Goal: Information Seeking & Learning: Learn about a topic

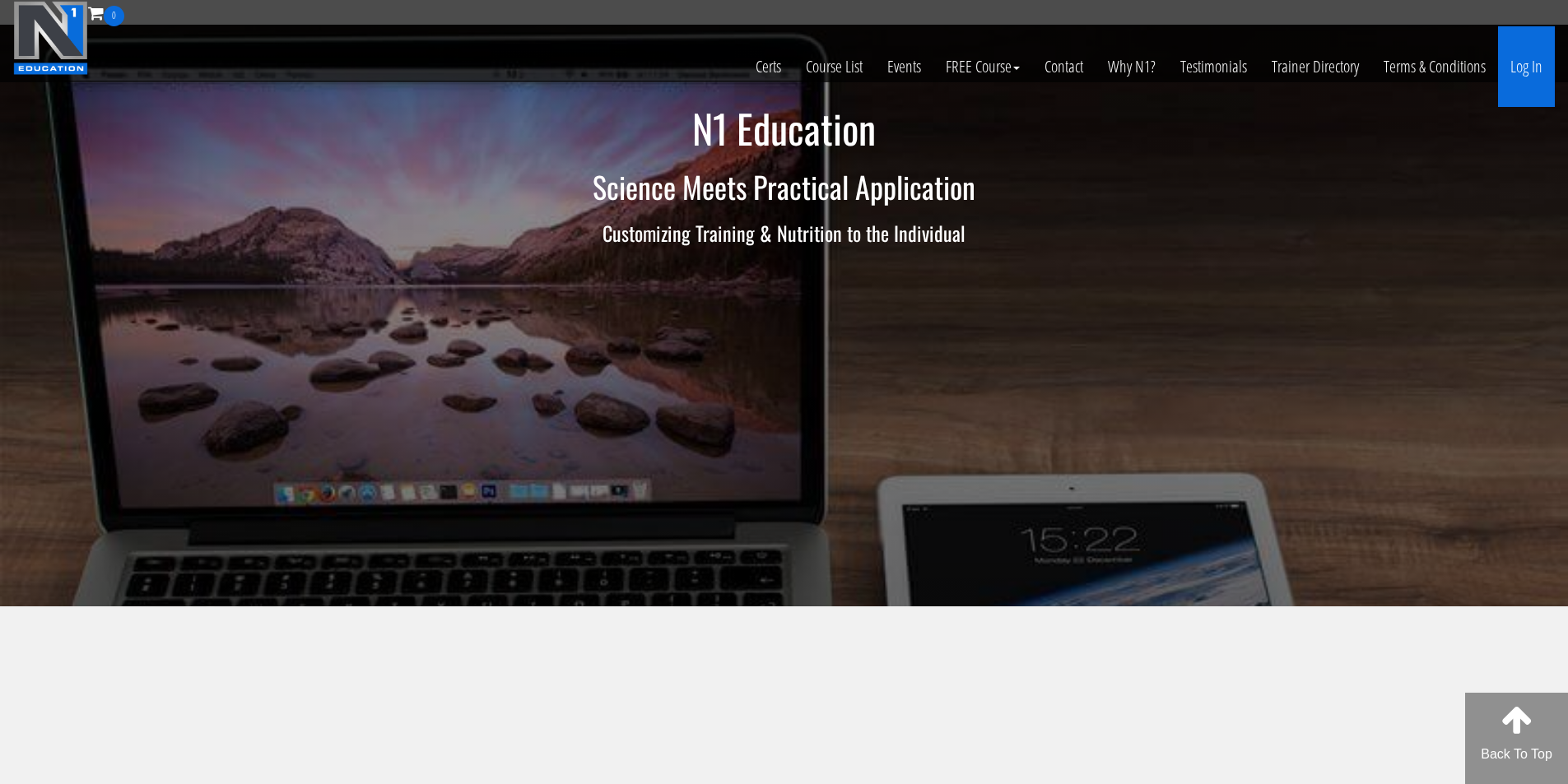
click at [1529, 80] on link "Log In" at bounding box center [1528, 67] width 57 height 81
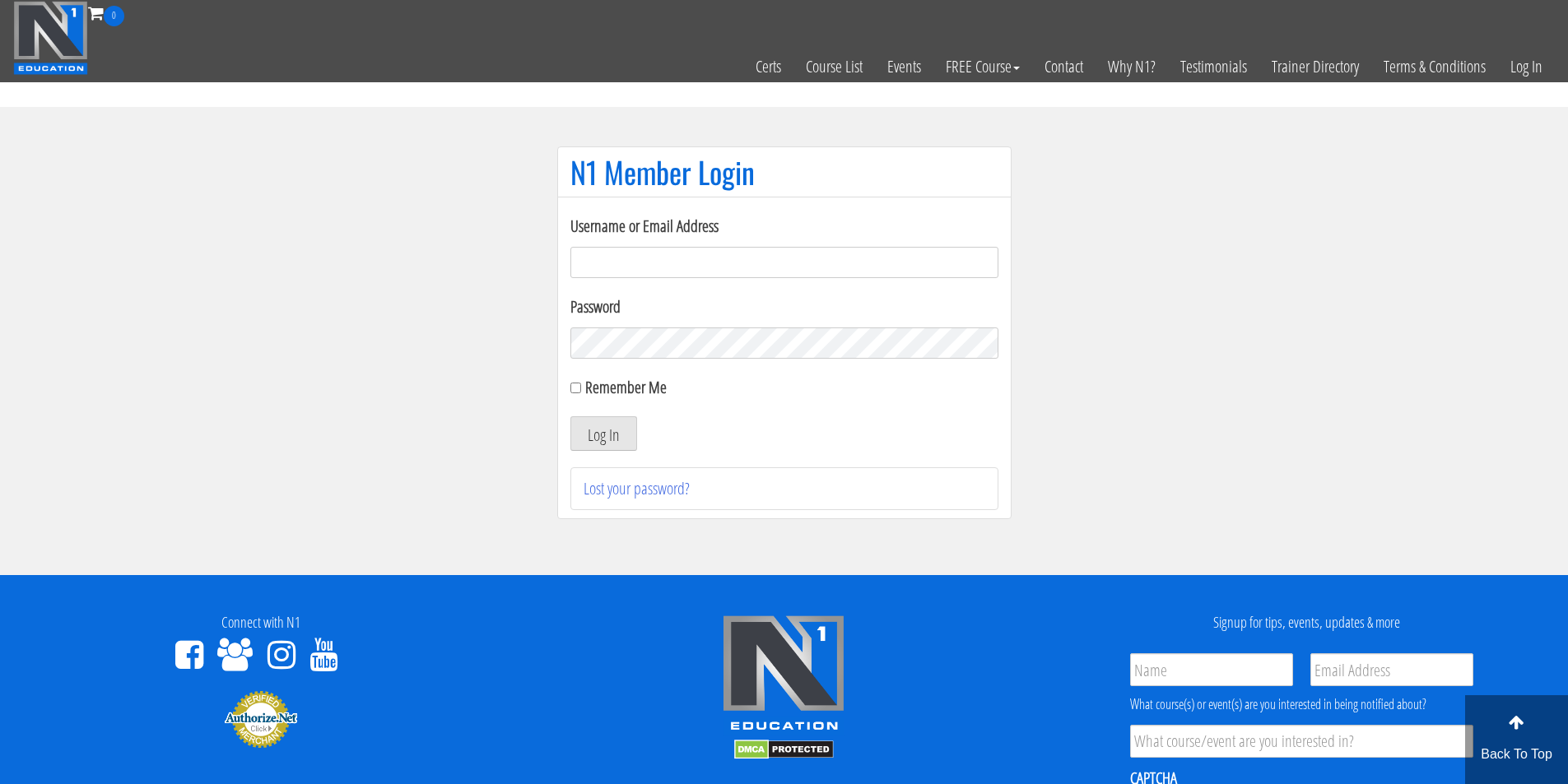
click at [598, 256] on input "Username or Email Address" at bounding box center [784, 262] width 428 height 32
type input "fmancin"
click at [600, 435] on button "Log In" at bounding box center [604, 433] width 67 height 35
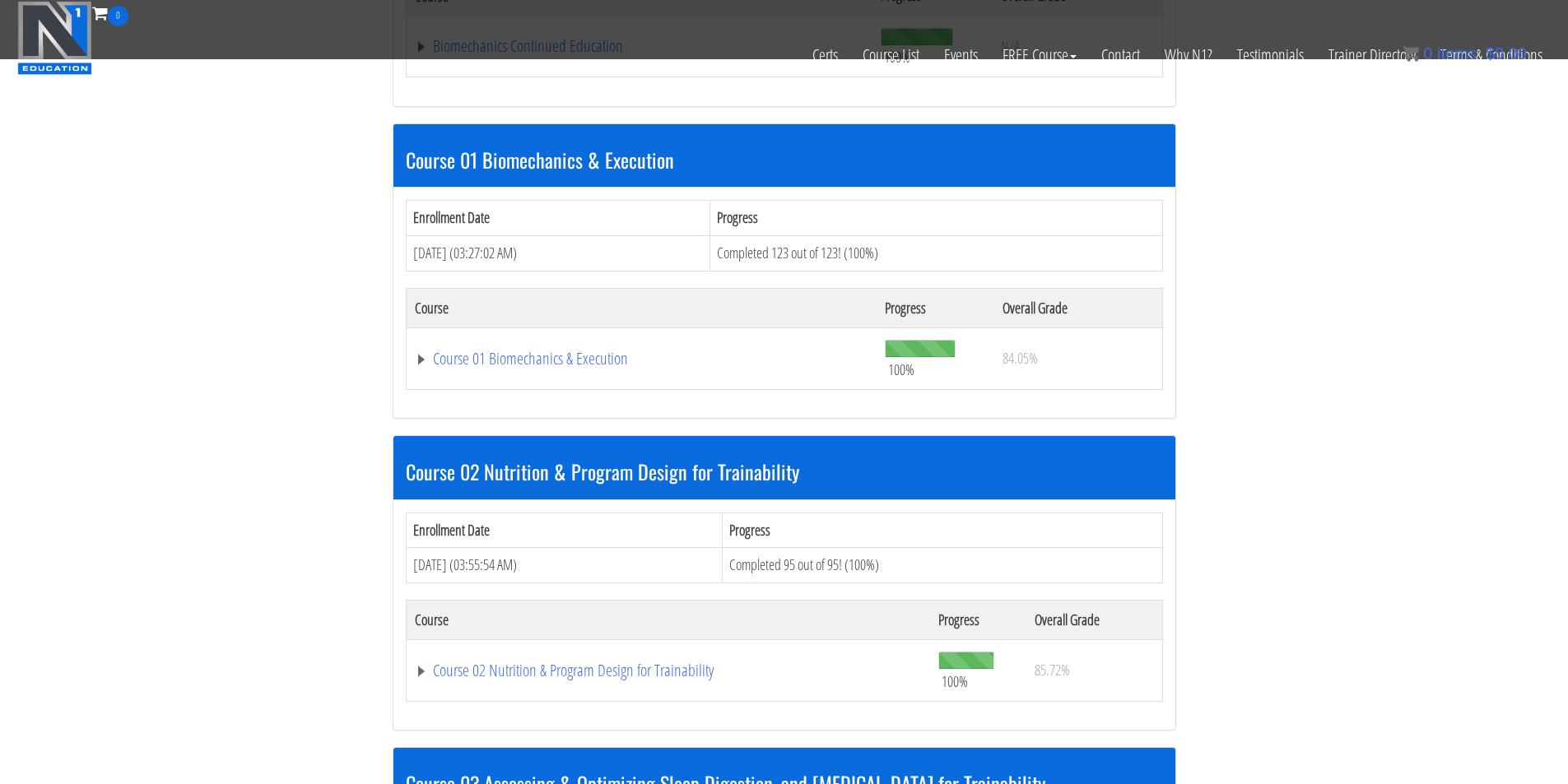
scroll to position [549, 0]
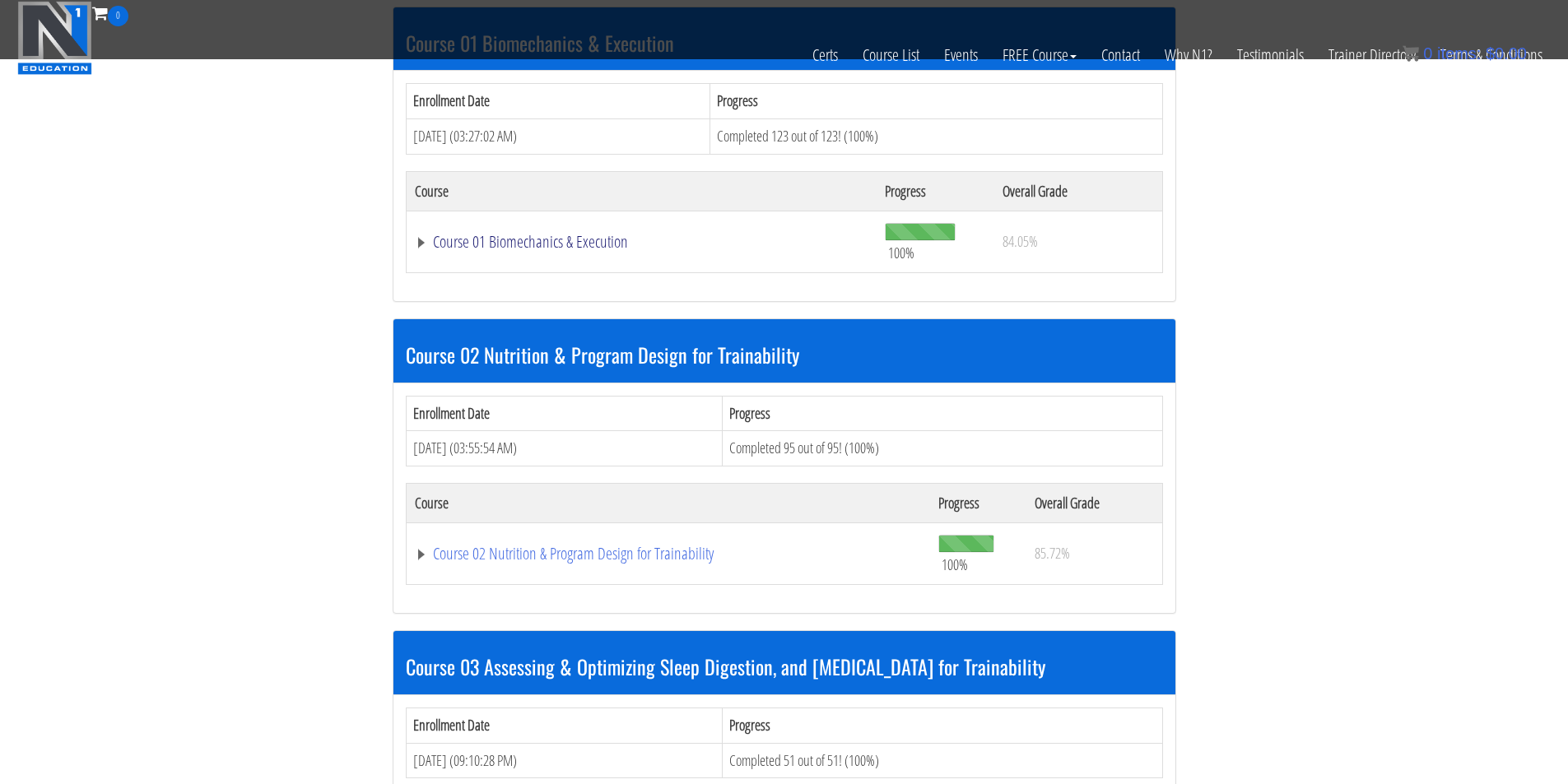
click at [552, 240] on link "Course 01 Biomechanics & Execution" at bounding box center [642, 242] width 455 height 17
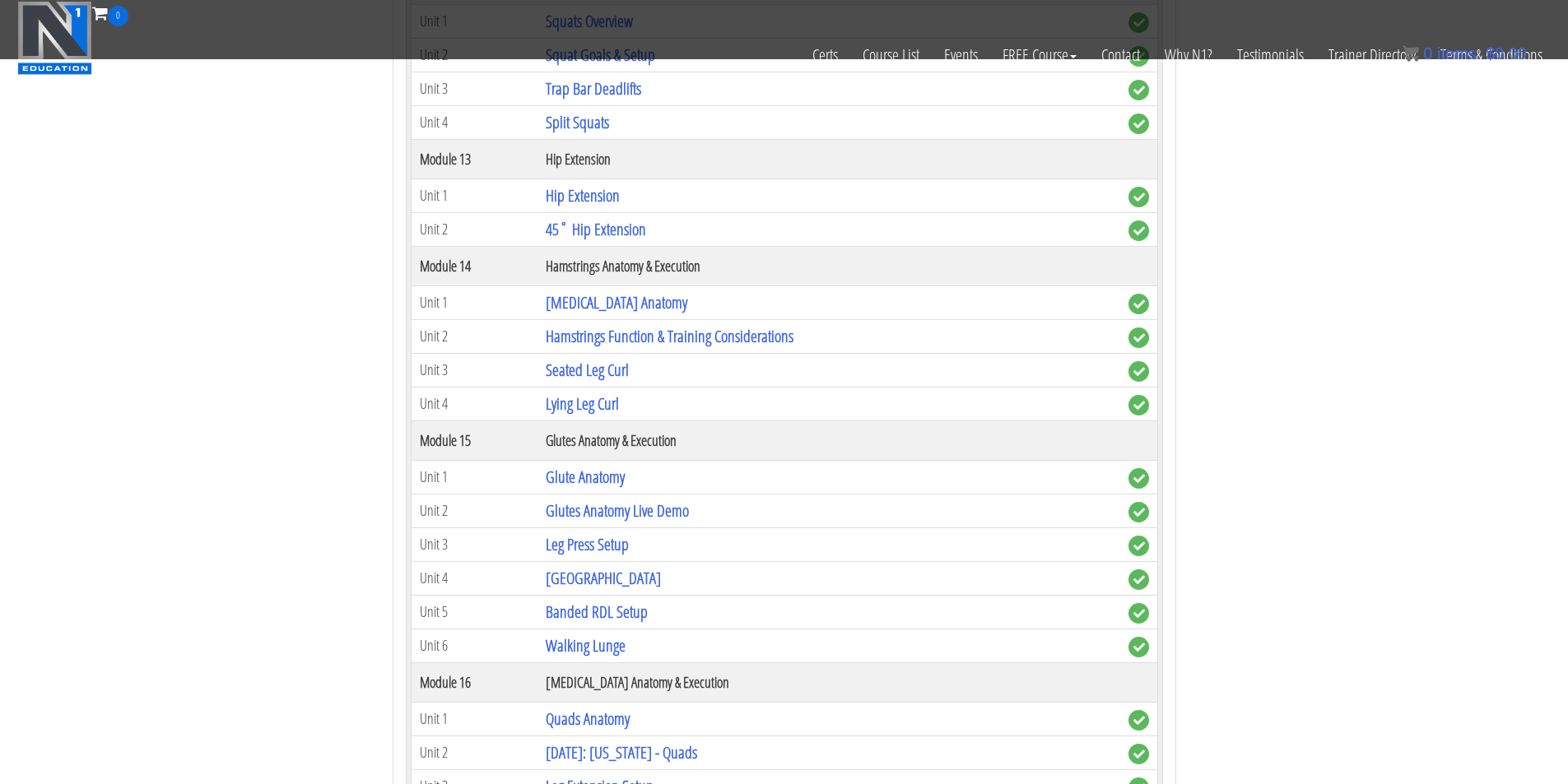
scroll to position [4251, 0]
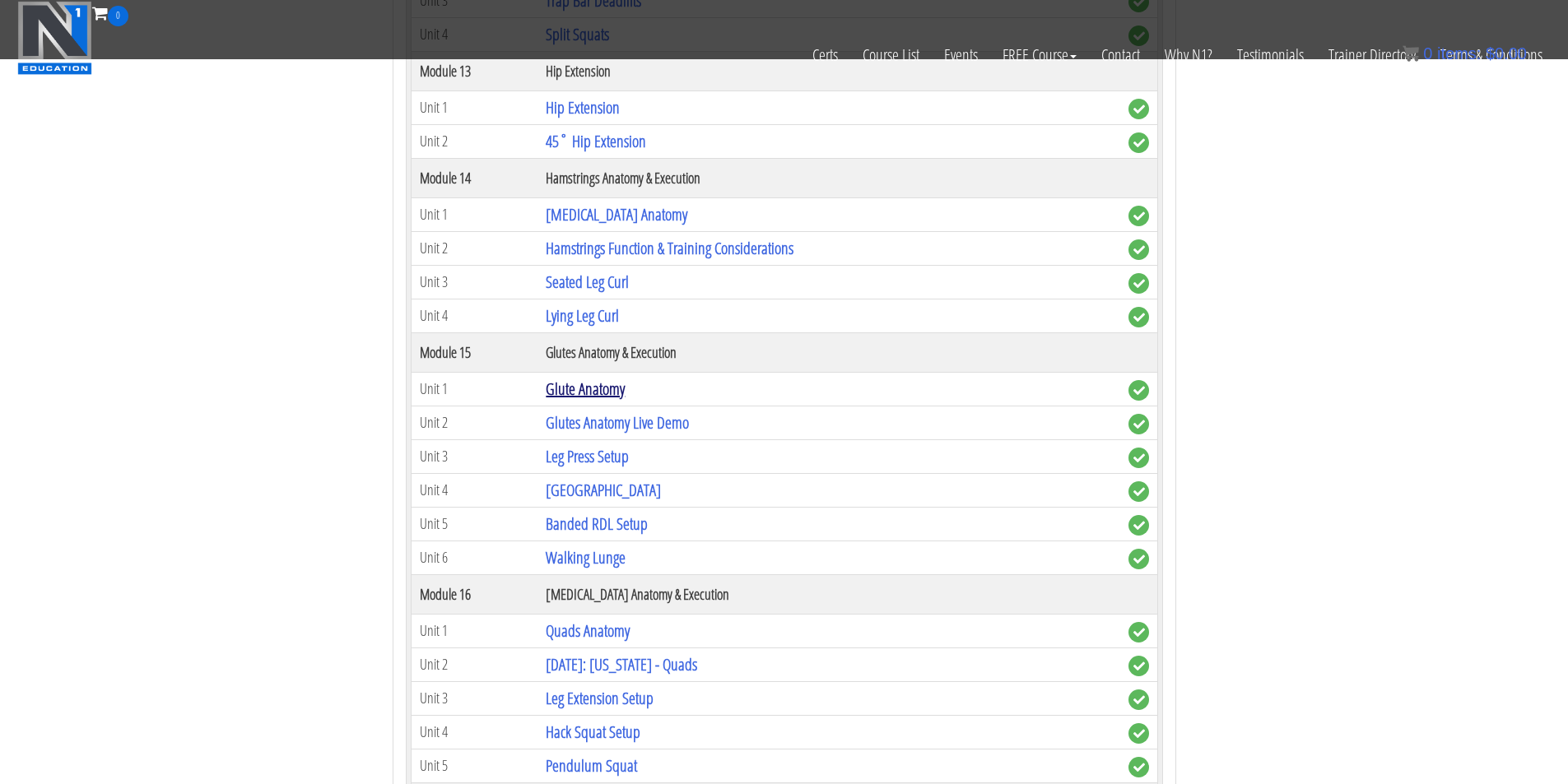
click at [610, 390] on link "Glute Anatomy" at bounding box center [585, 389] width 79 height 23
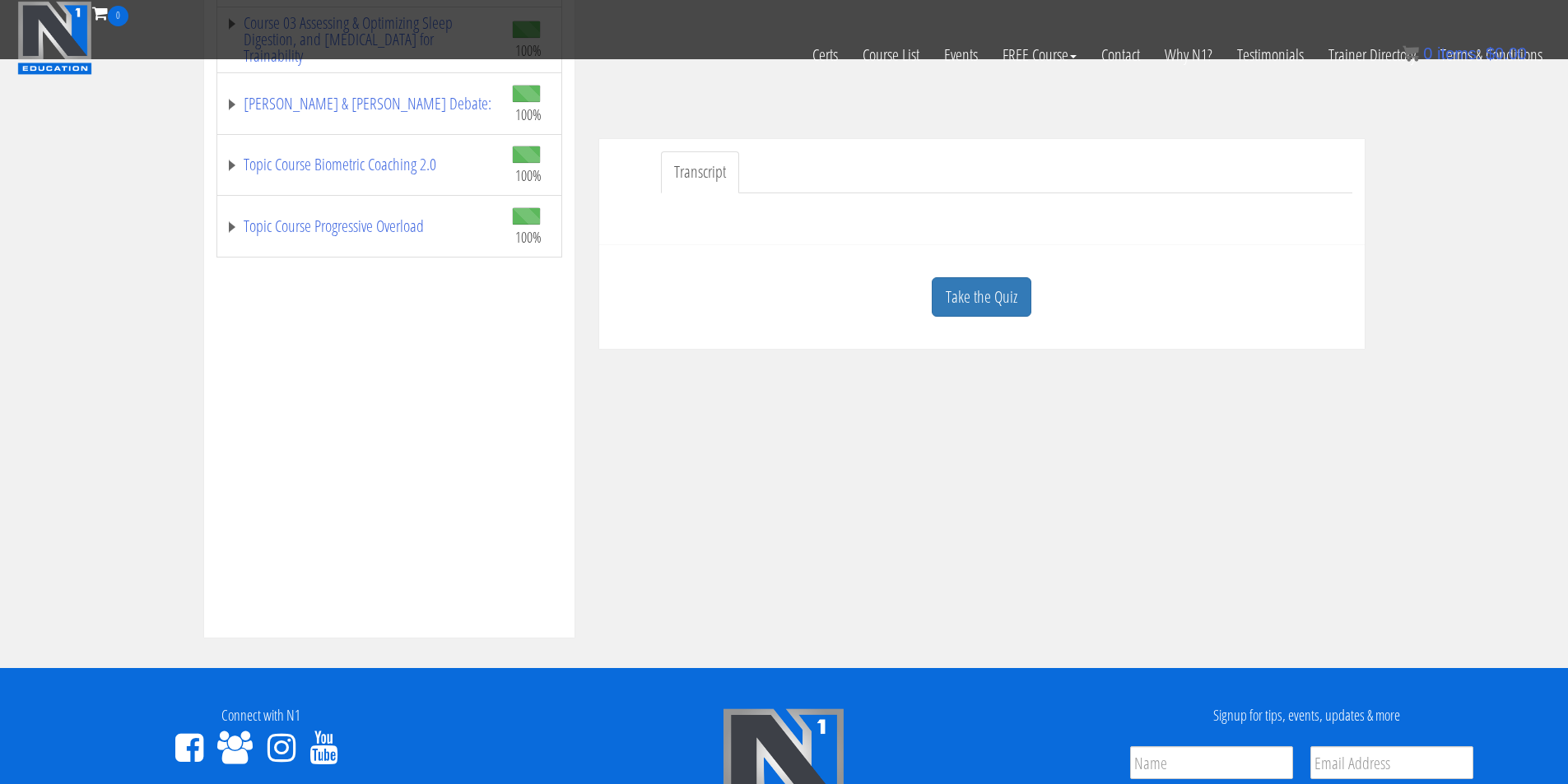
scroll to position [411, 0]
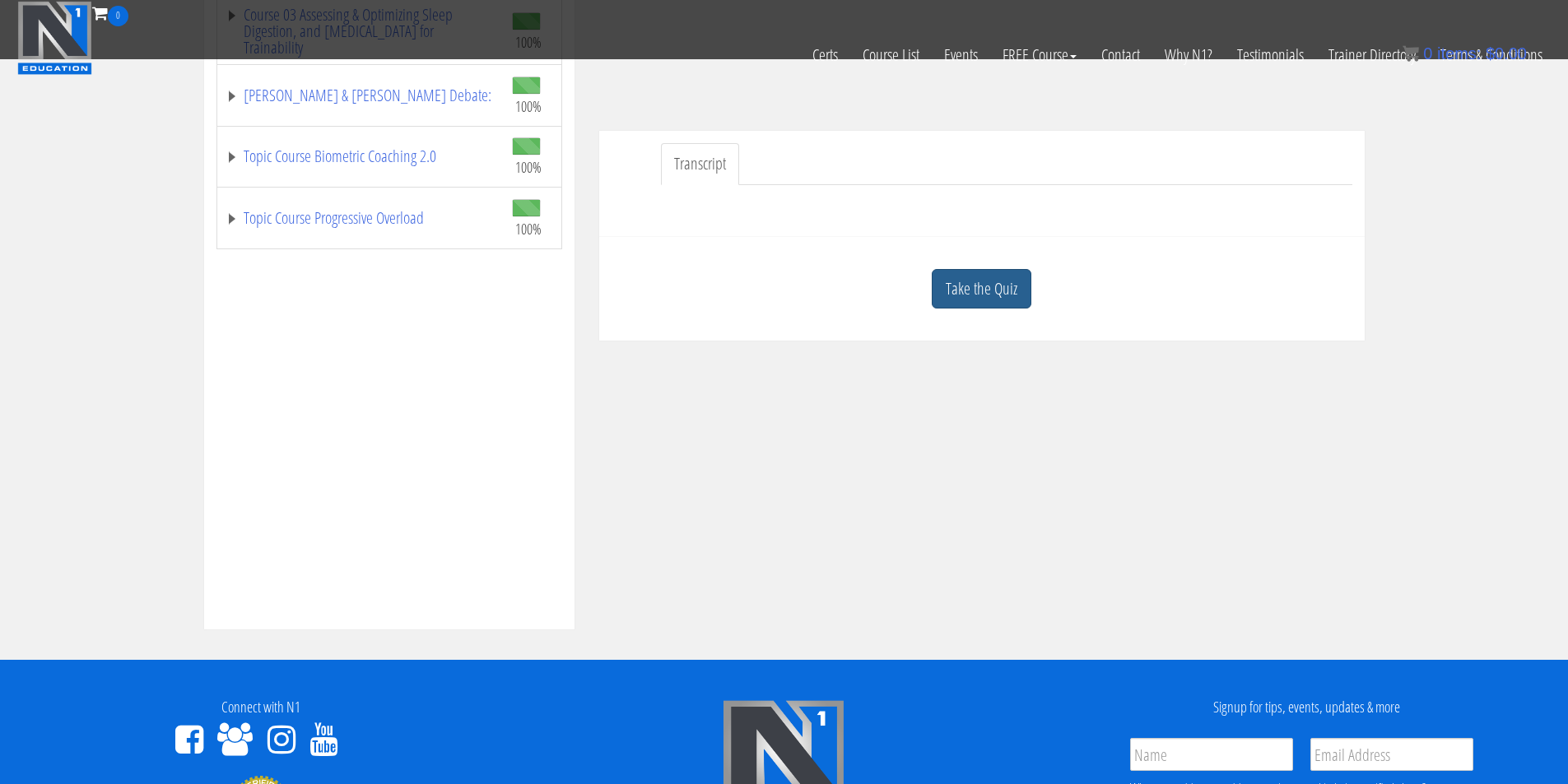
click at [1012, 299] on link "Take the Quiz" at bounding box center [982, 289] width 100 height 40
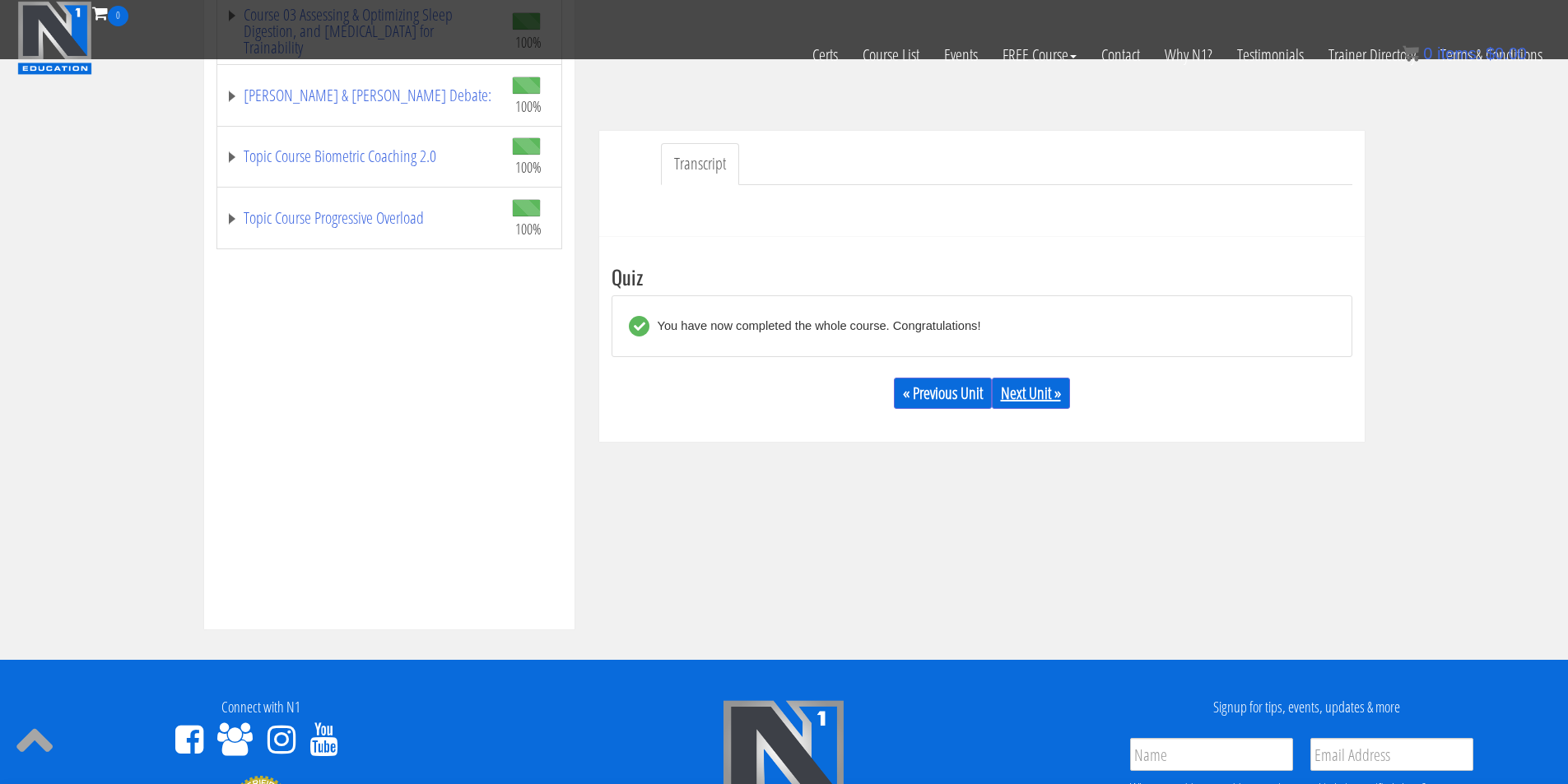
click at [1046, 401] on link "Next Unit »" at bounding box center [1030, 393] width 78 height 32
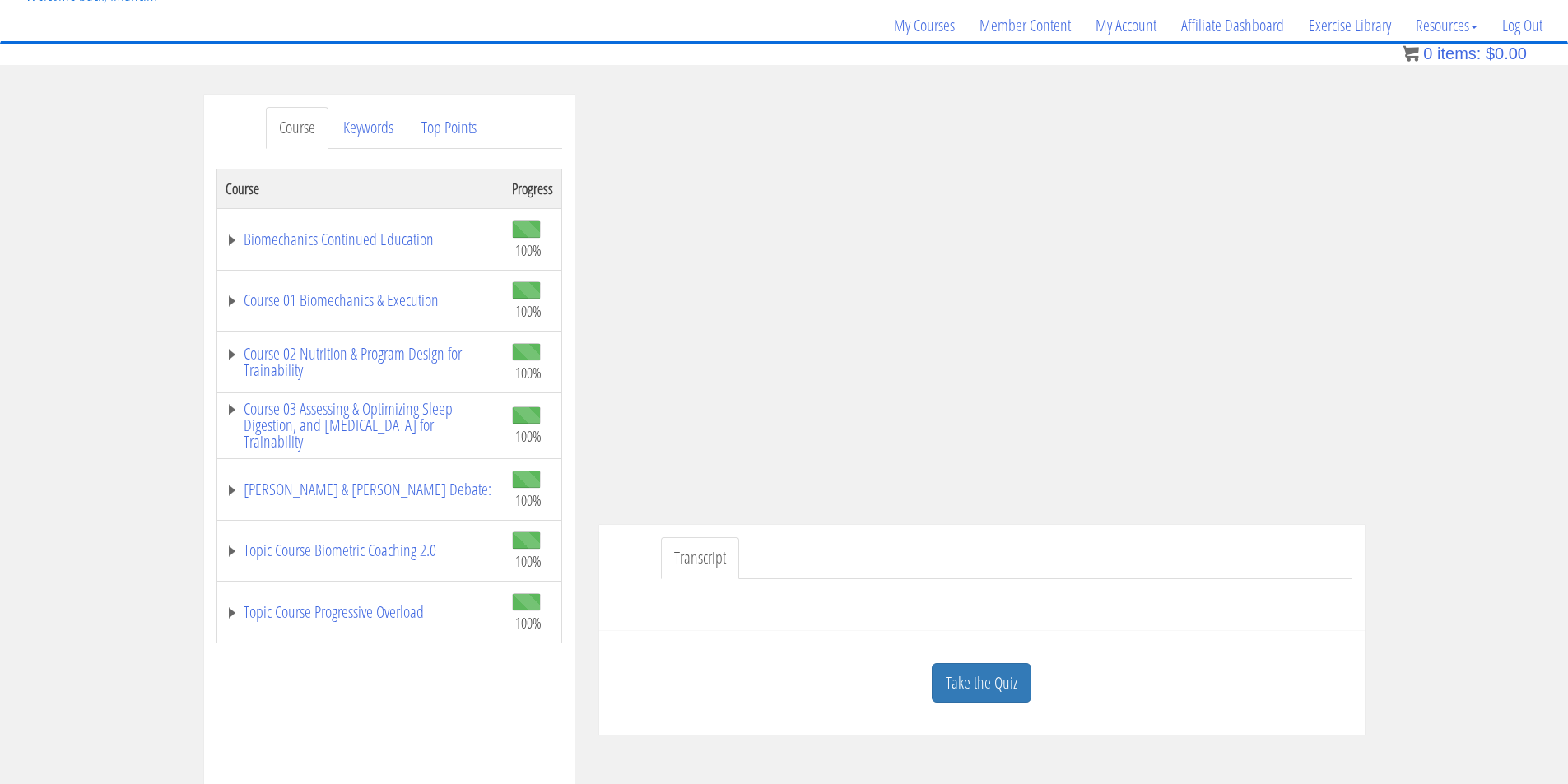
scroll to position [274, 0]
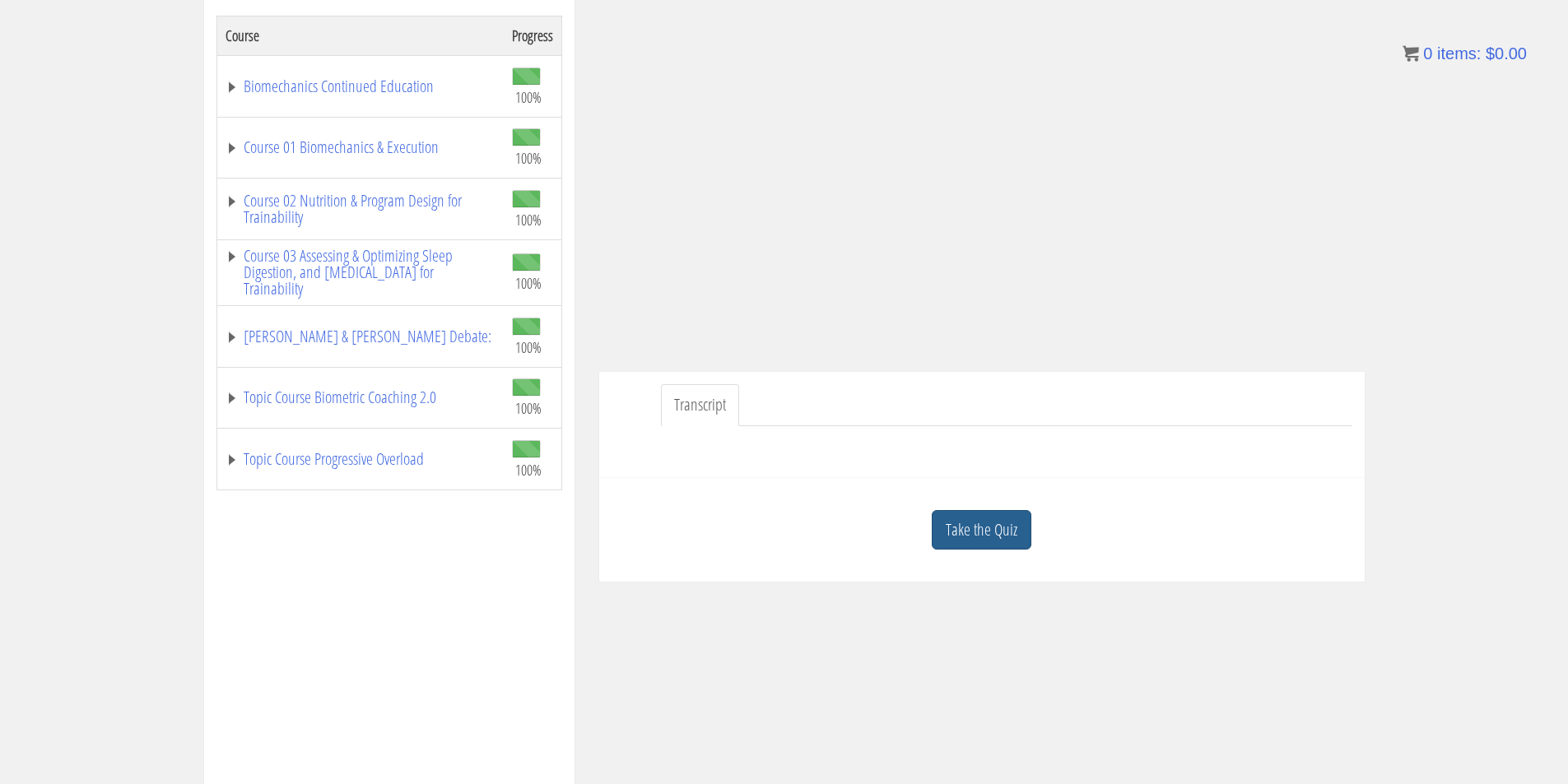
click at [1026, 543] on link "Take the Quiz" at bounding box center [982, 530] width 100 height 40
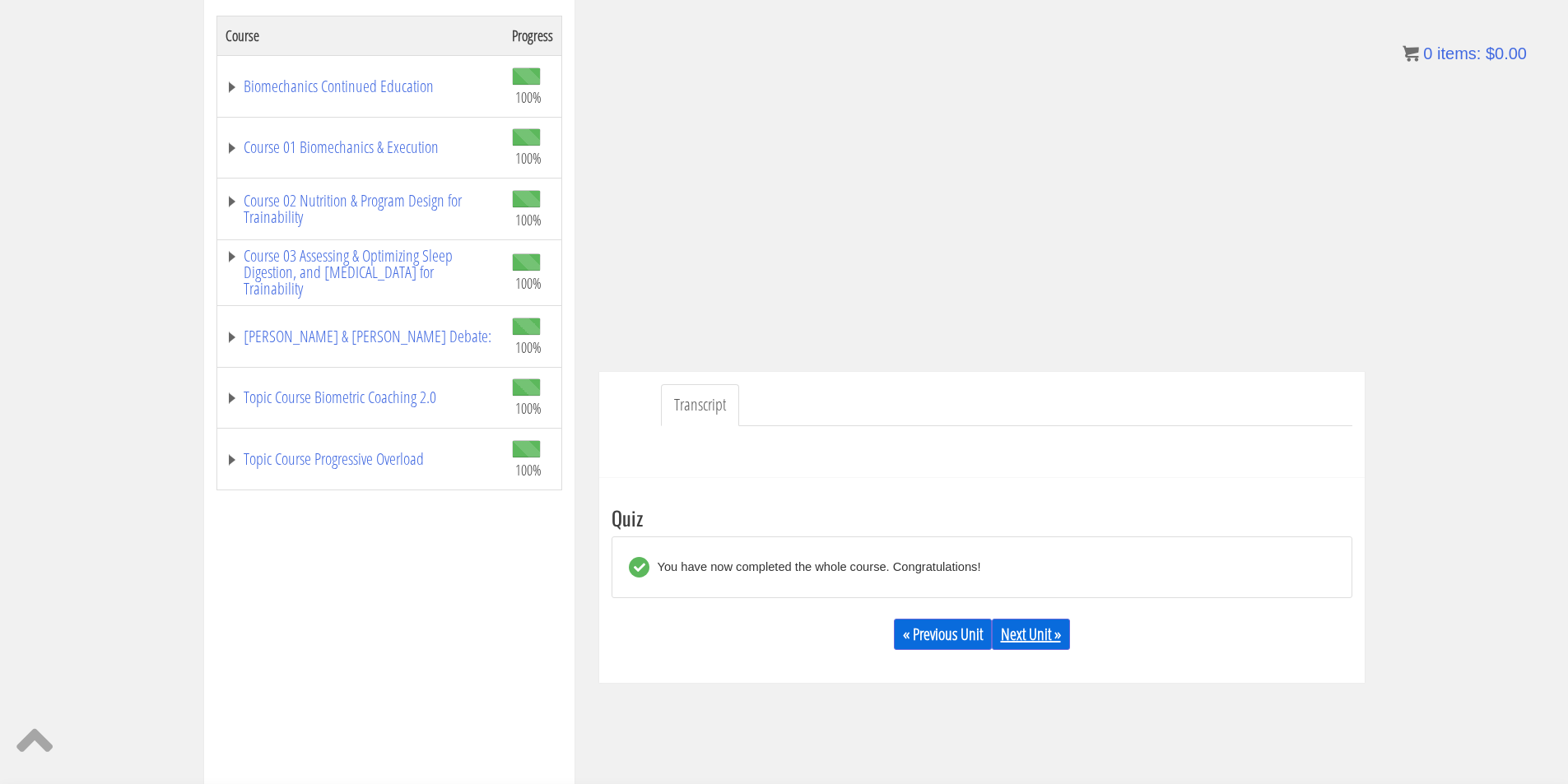
click at [1025, 623] on link "Next Unit »" at bounding box center [1030, 634] width 78 height 32
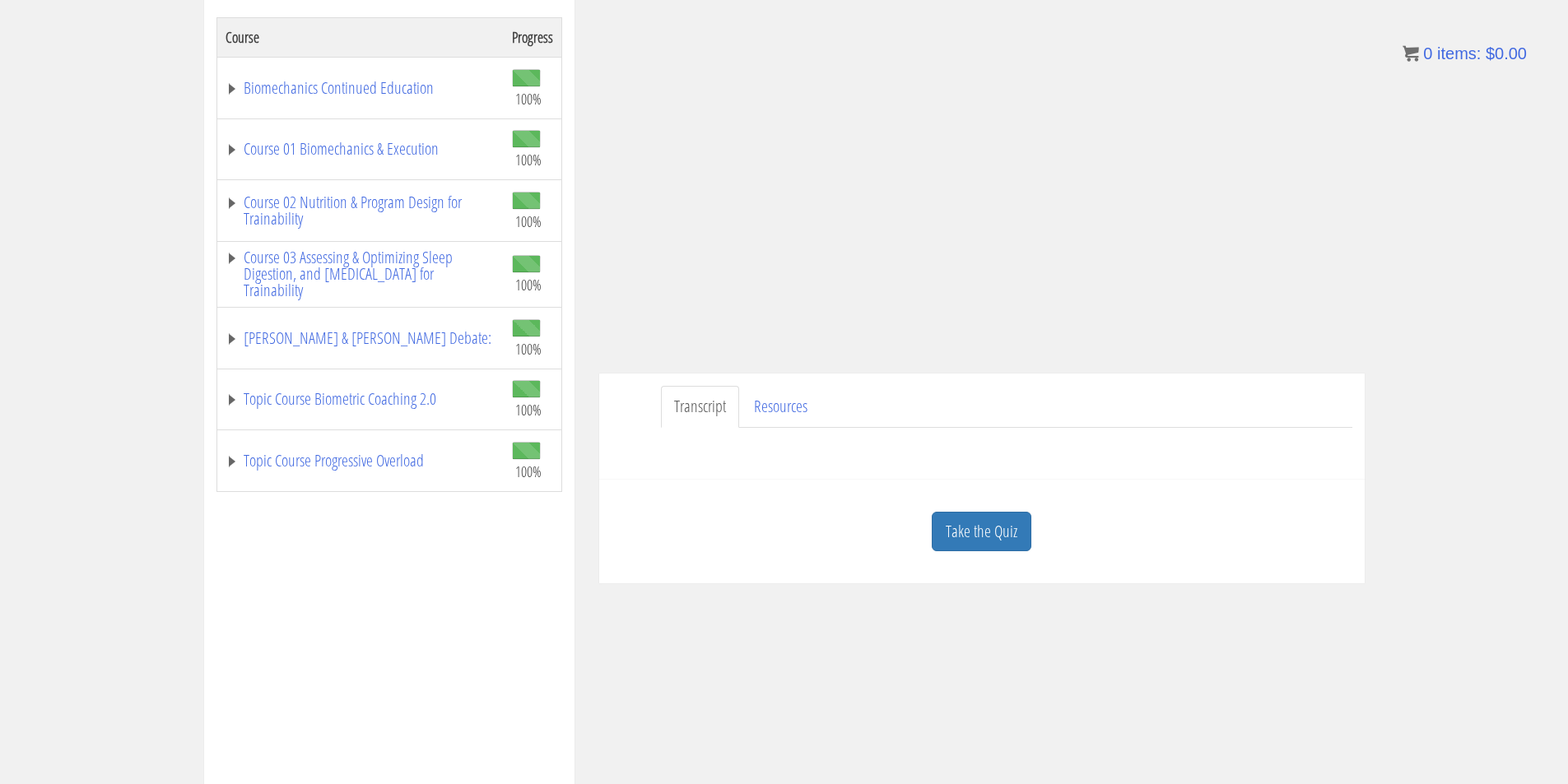
scroll to position [274, 0]
click at [1013, 529] on link "Take the Quiz" at bounding box center [982, 530] width 100 height 40
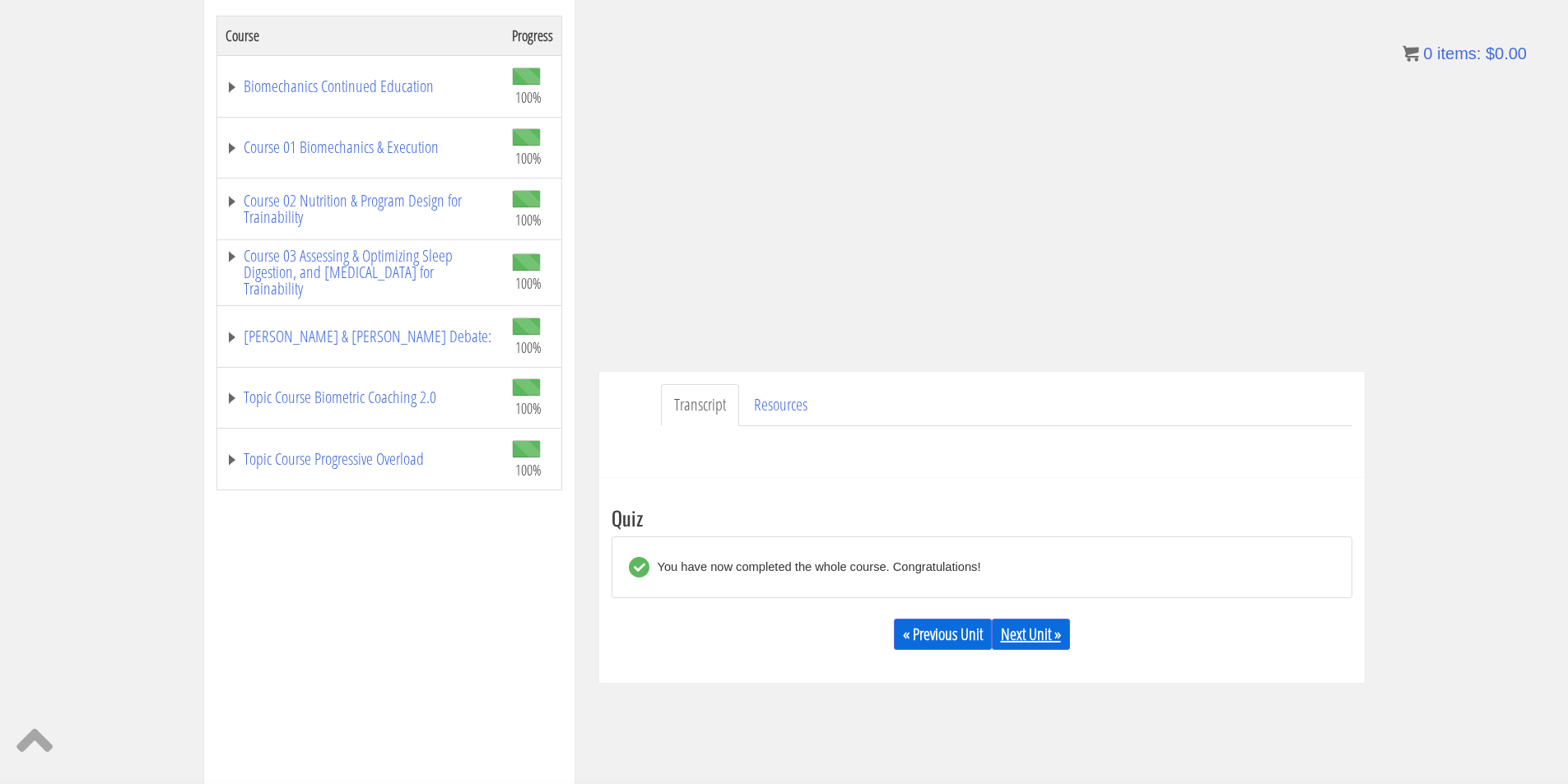
click at [1035, 637] on link "Next Unit »" at bounding box center [1030, 634] width 78 height 32
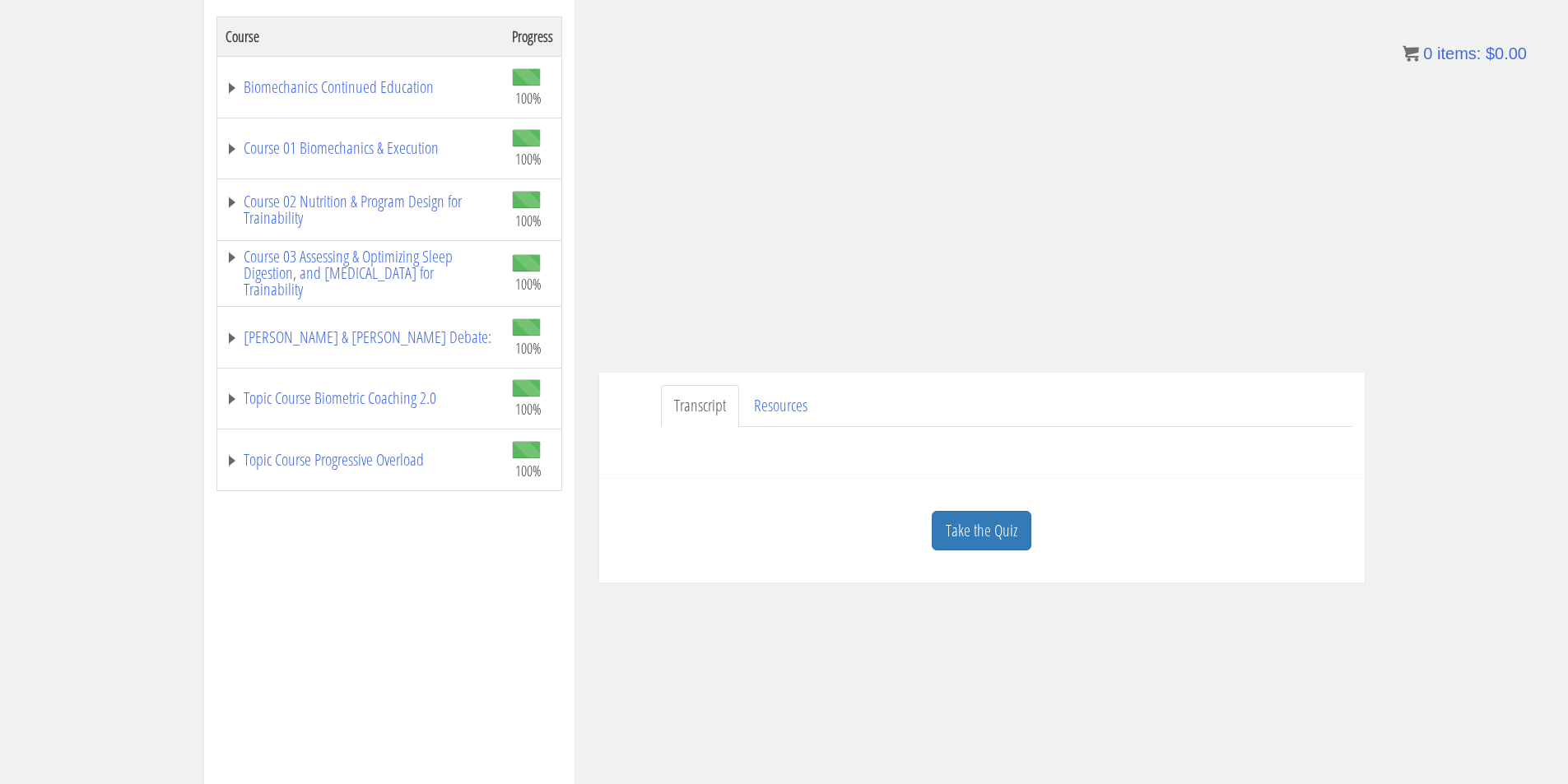
scroll to position [274, 0]
click at [1034, 529] on div "Take the Quiz" at bounding box center [982, 530] width 741 height 80
click at [1017, 533] on link "Take the Quiz" at bounding box center [982, 530] width 100 height 40
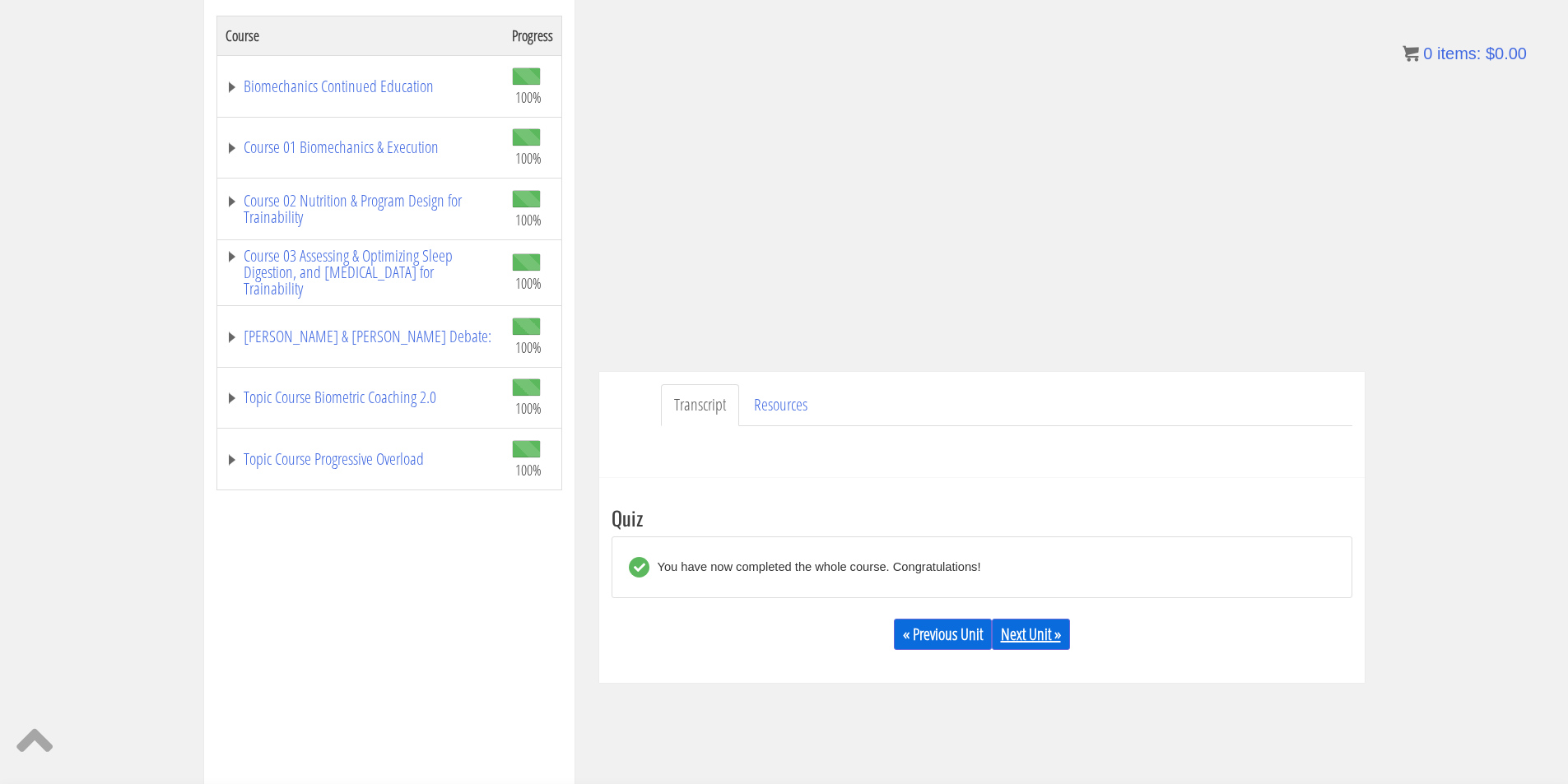
click at [1054, 644] on link "Next Unit »" at bounding box center [1030, 634] width 78 height 32
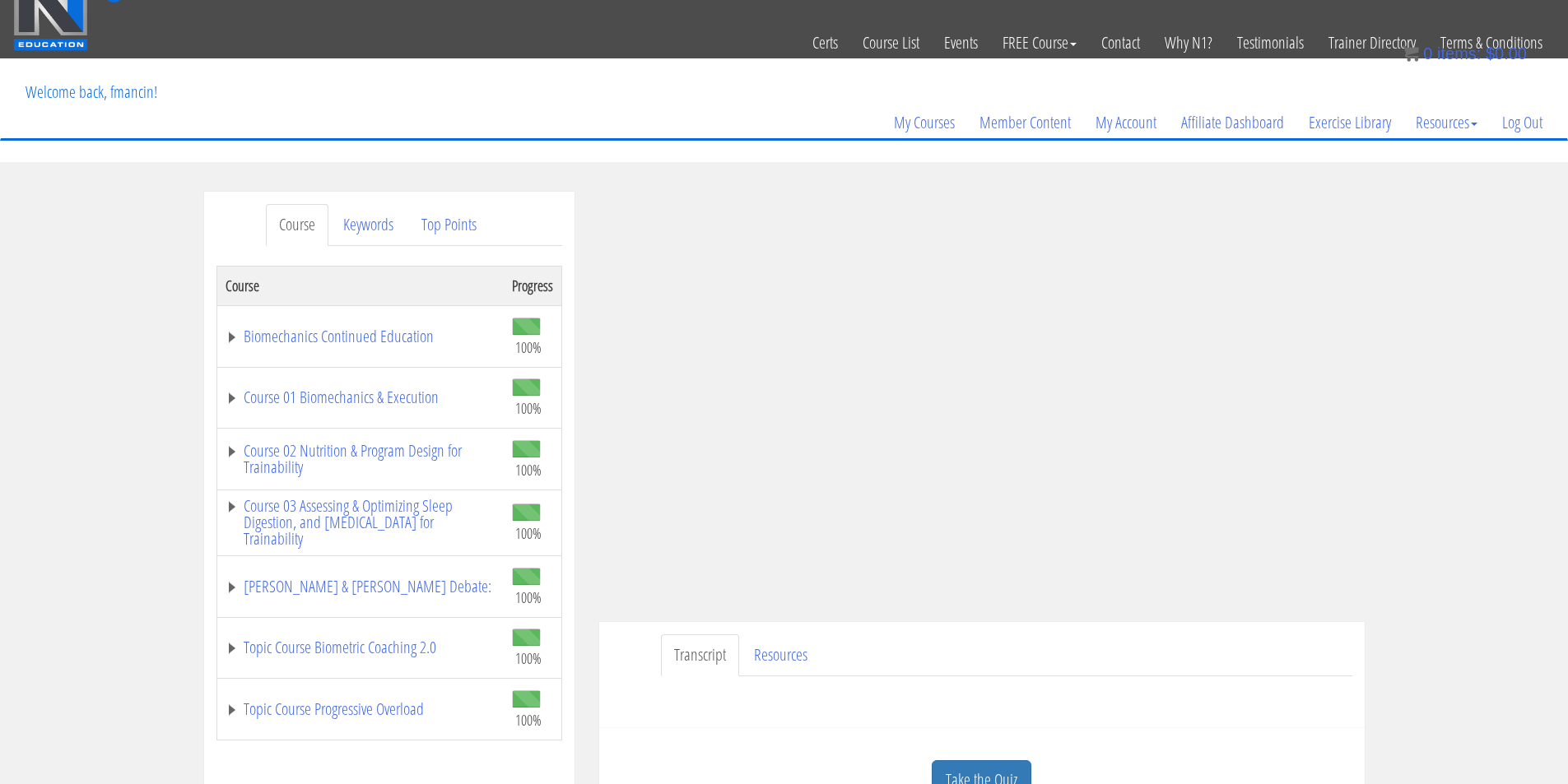
scroll to position [137, 0]
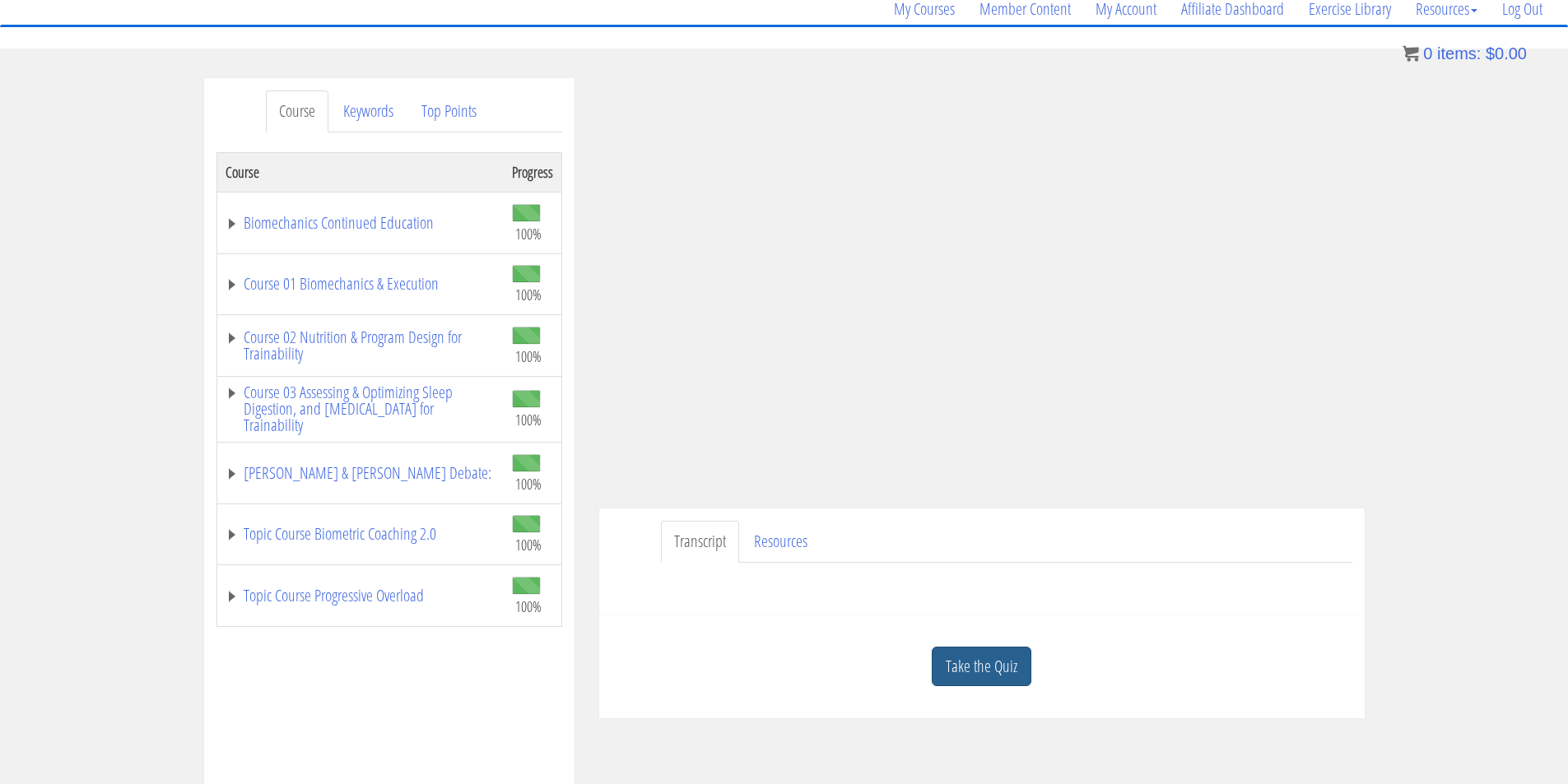
click at [974, 667] on link "Take the Quiz" at bounding box center [982, 667] width 100 height 40
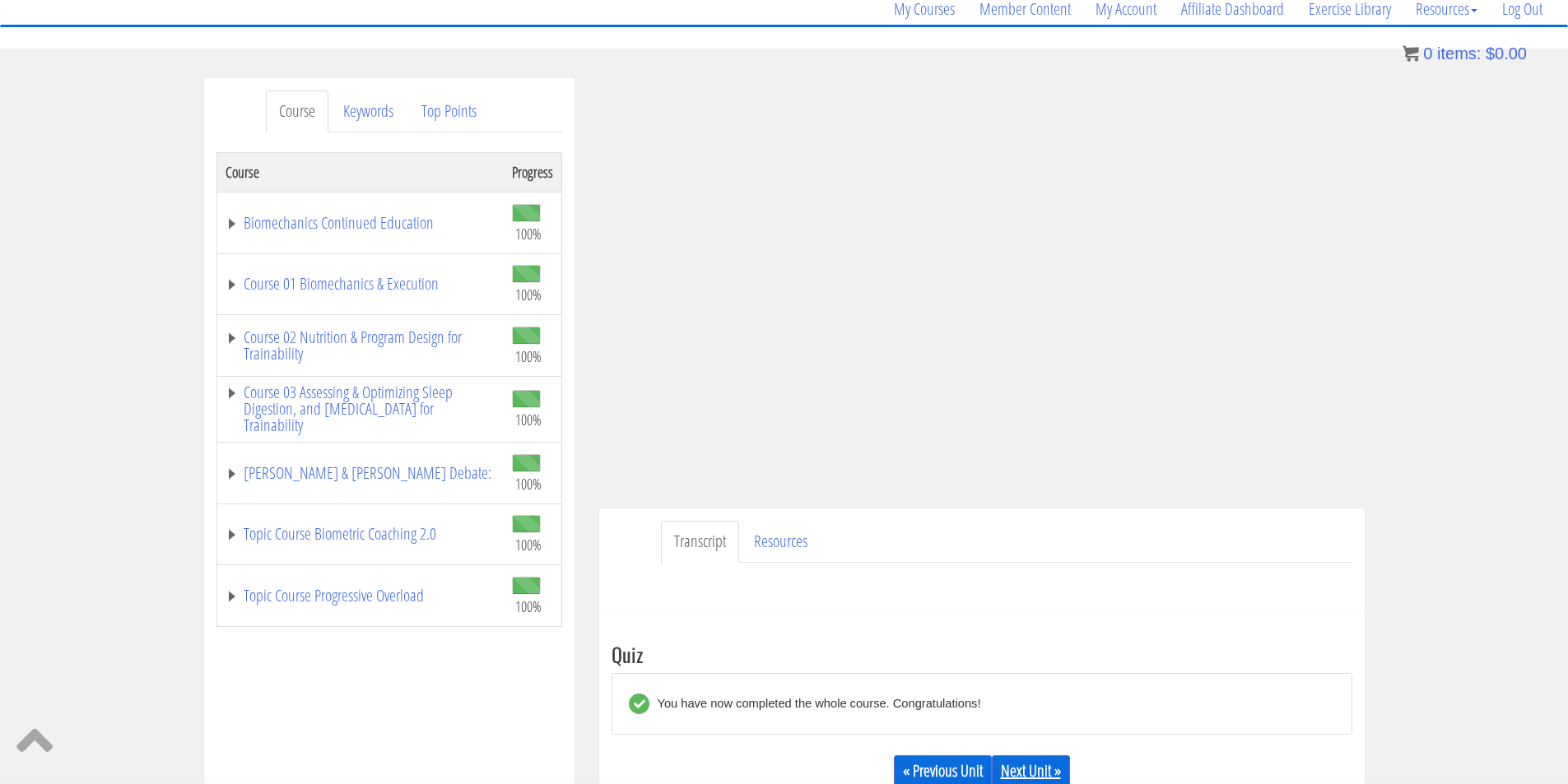
click at [1051, 767] on link "Next Unit »" at bounding box center [1030, 771] width 78 height 32
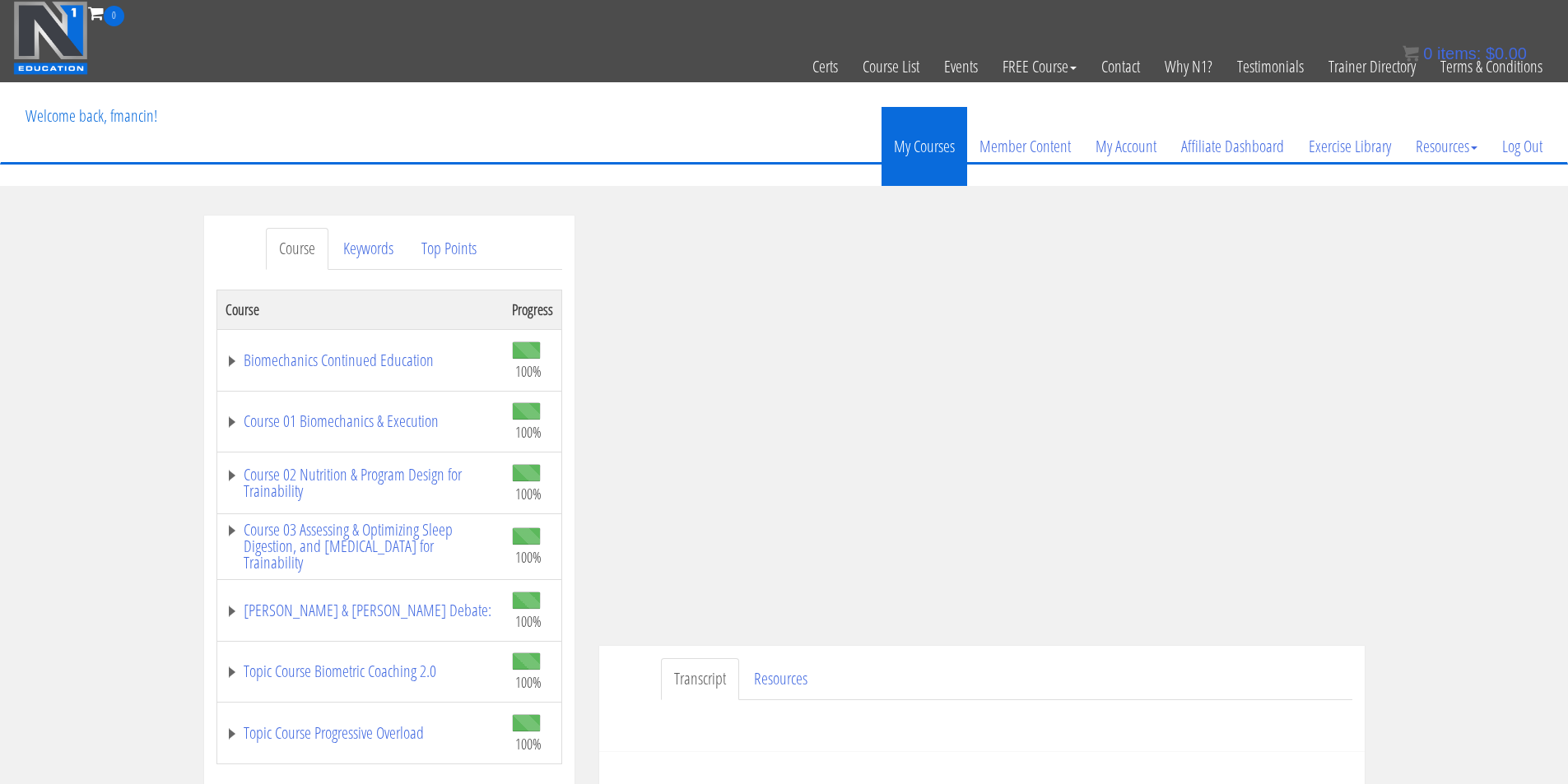
click at [912, 155] on link "My Courses" at bounding box center [925, 146] width 86 height 79
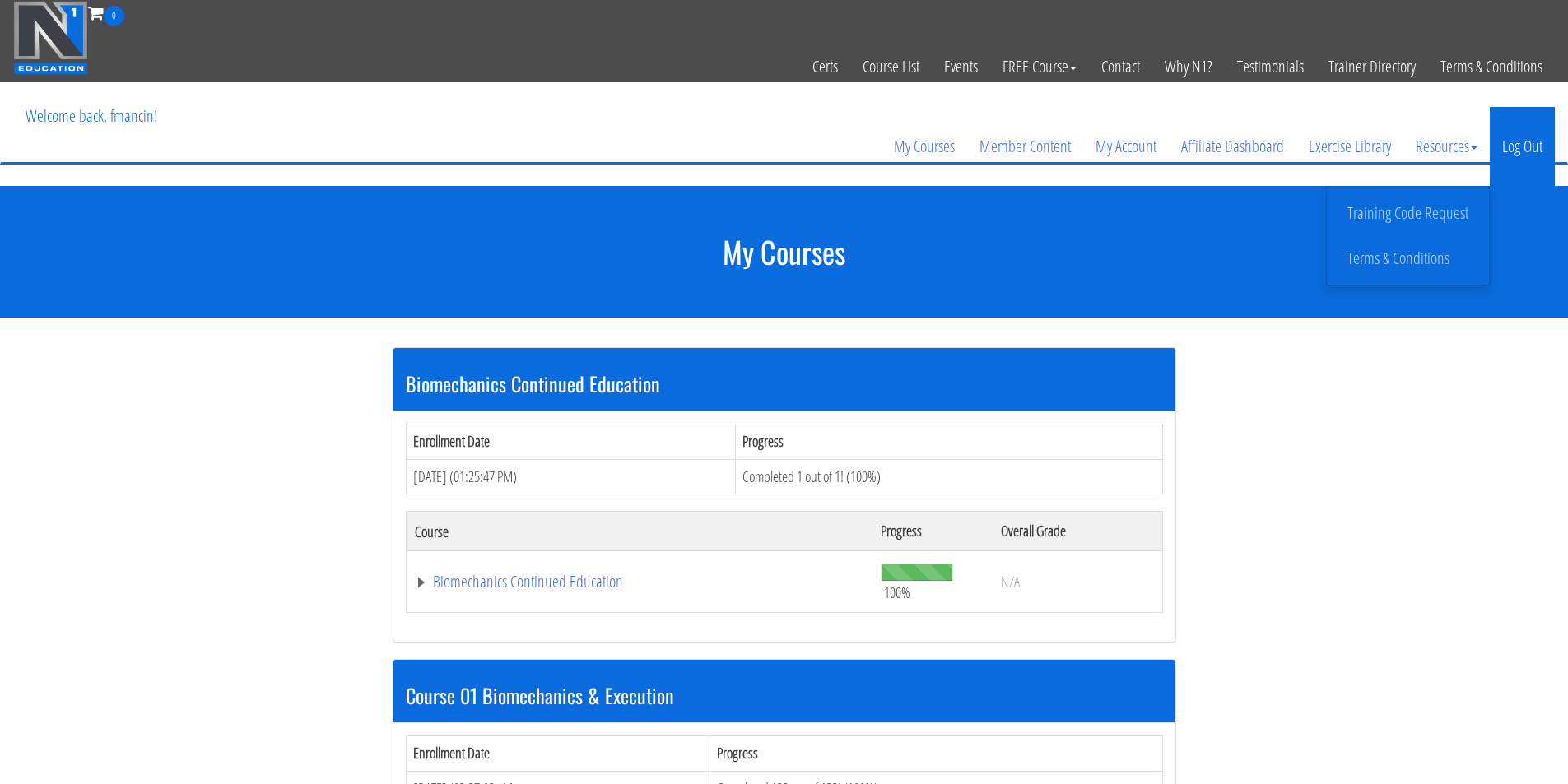
click at [1519, 156] on link "Log Out" at bounding box center [1523, 146] width 65 height 79
